Goal: Check status: Check status

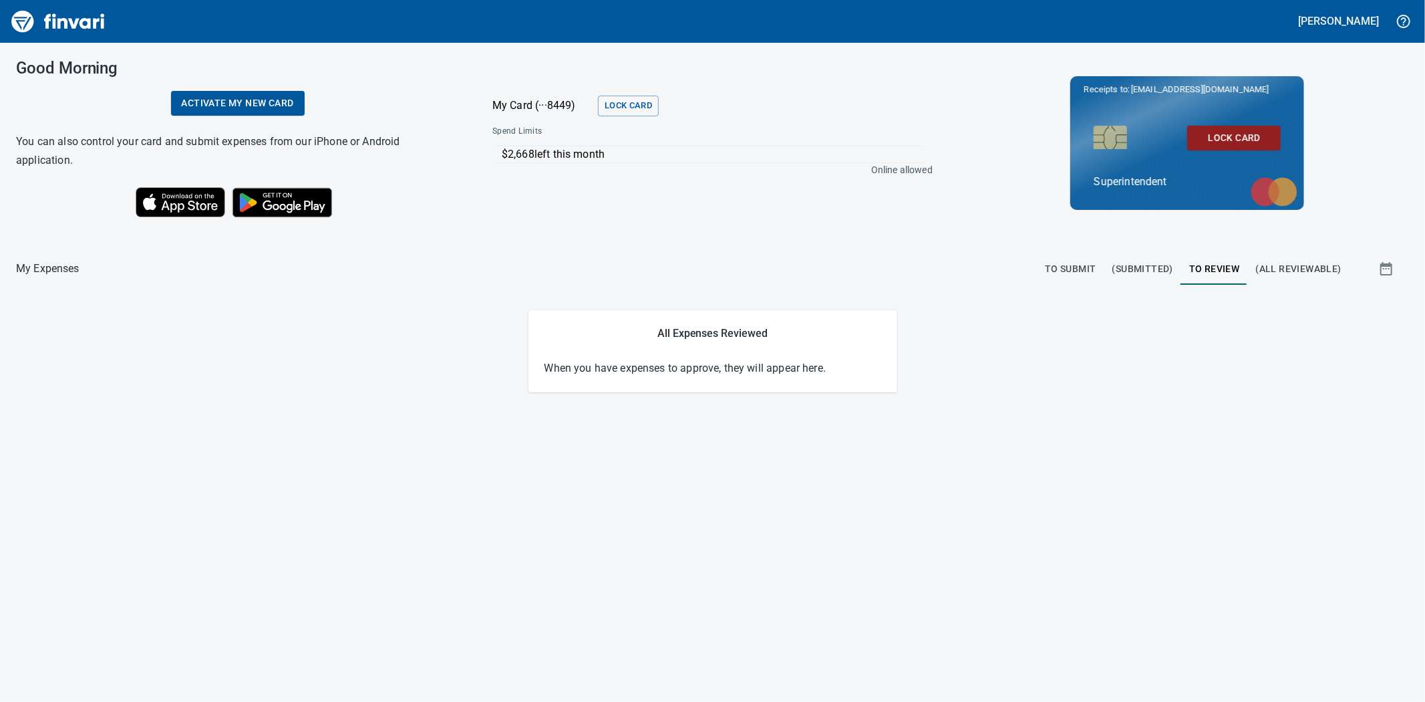
click at [1133, 271] on span "(Submitted)" at bounding box center [1143, 269] width 61 height 17
click at [1064, 271] on span "To Submit" at bounding box center [1070, 269] width 51 height 17
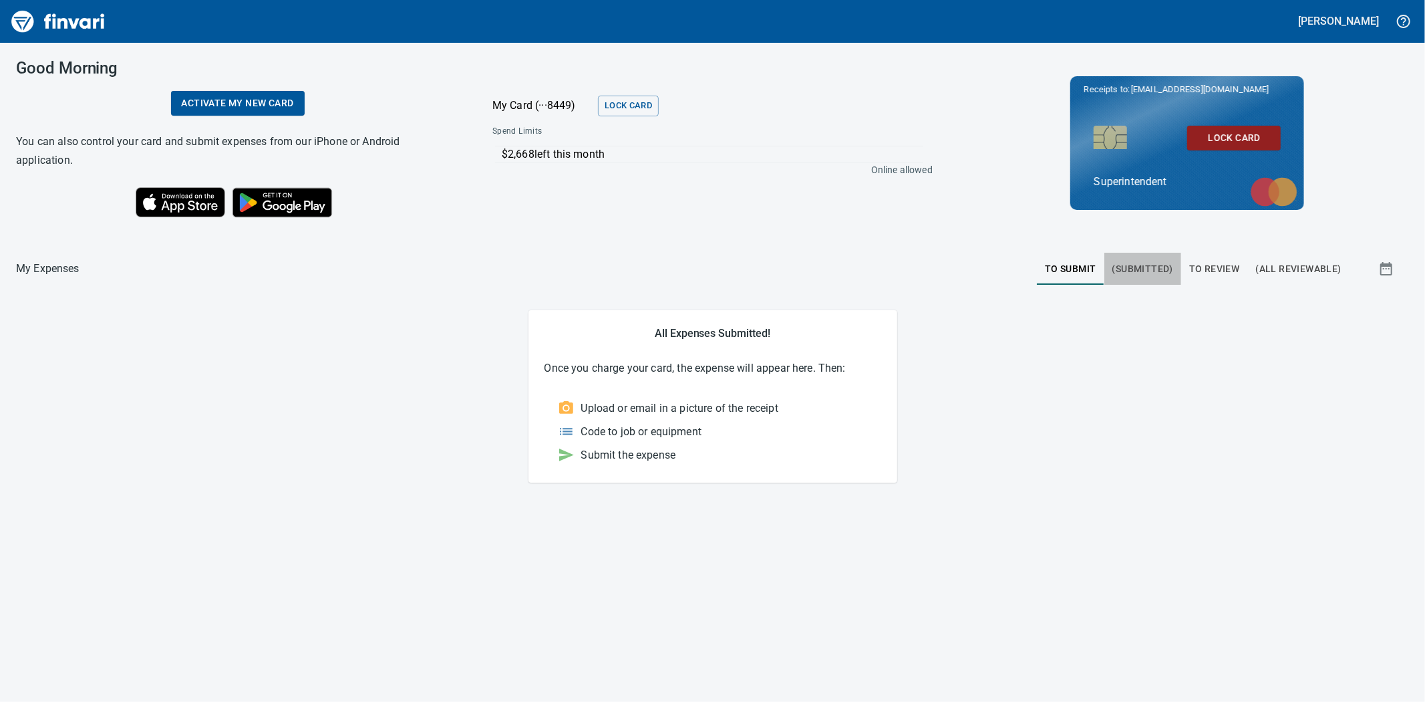
click at [1144, 268] on span "(Submitted)" at bounding box center [1143, 269] width 61 height 17
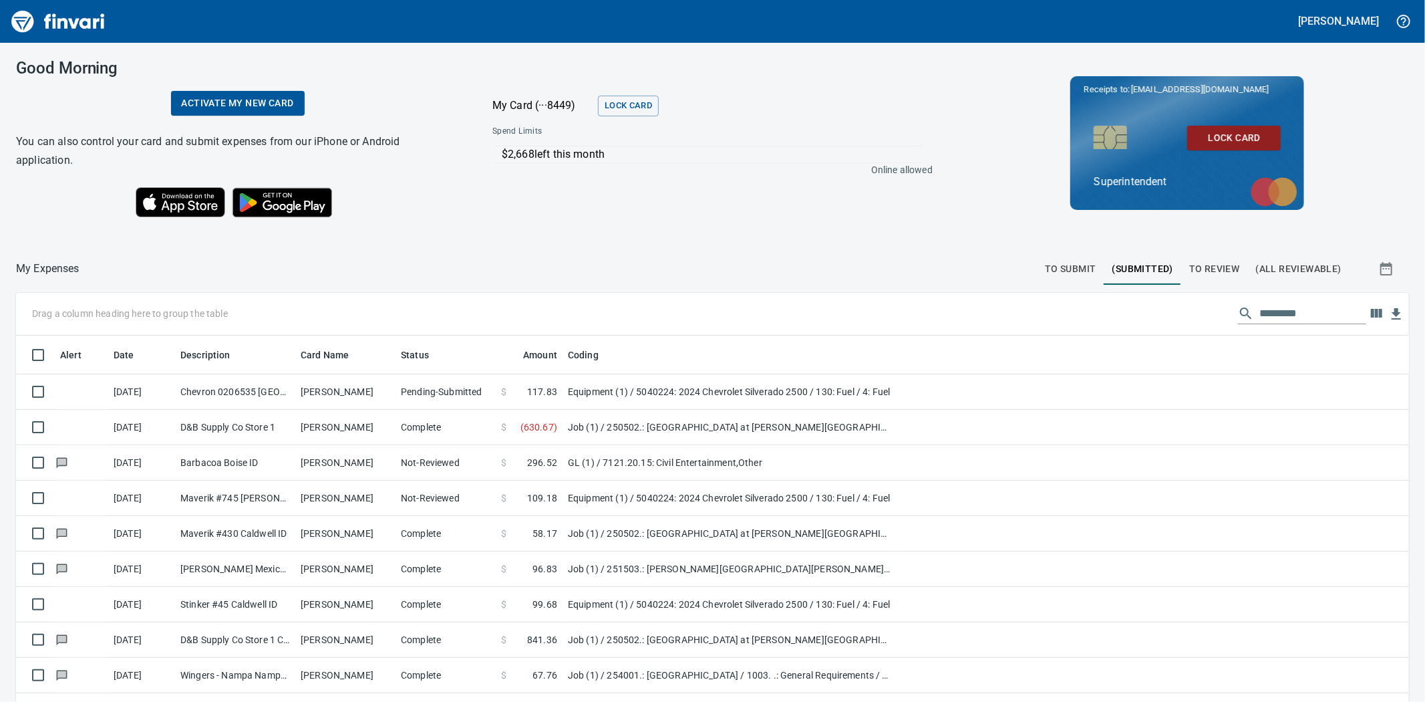
scroll to position [543, 1360]
click at [1200, 269] on span "To Review" at bounding box center [1215, 269] width 51 height 17
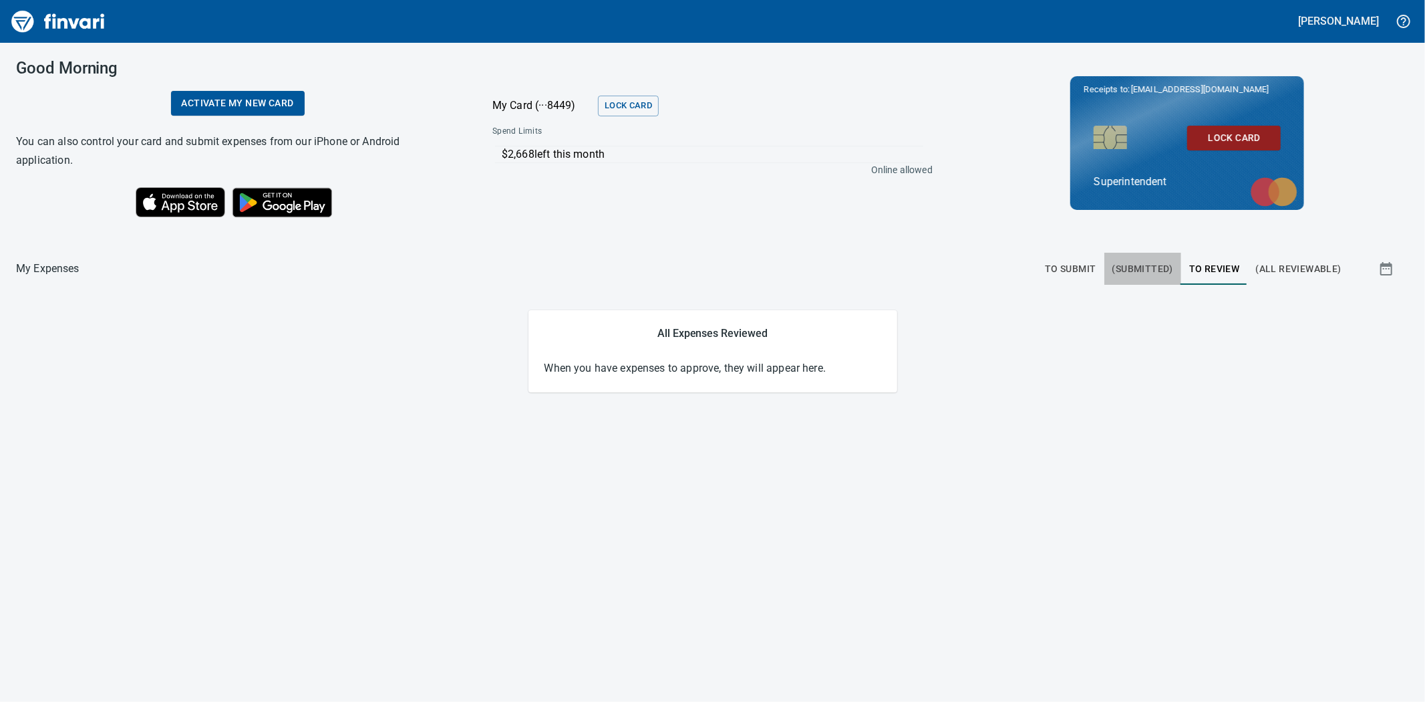
click at [1151, 268] on span "(Submitted)" at bounding box center [1143, 269] width 61 height 17
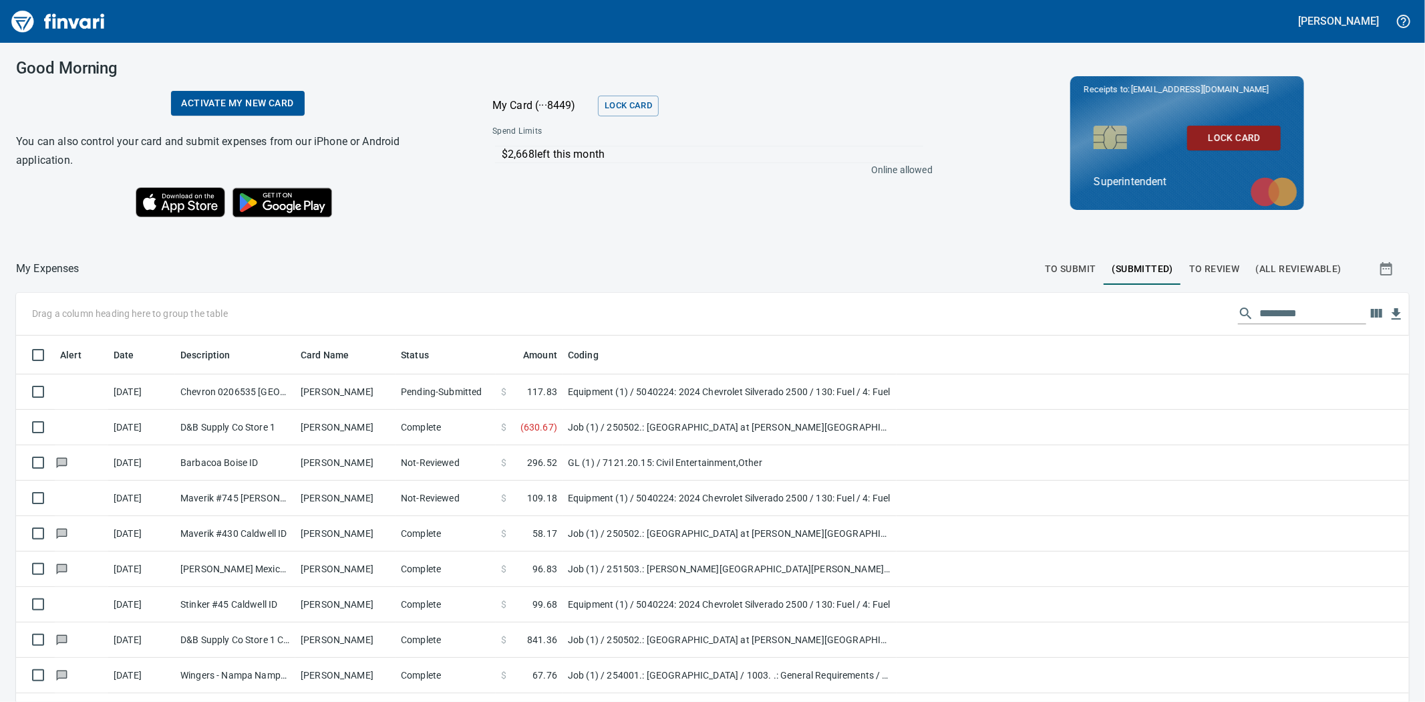
scroll to position [543, 1360]
click at [1197, 268] on span "To Review" at bounding box center [1215, 269] width 51 height 17
